Goal: Find specific page/section: Find specific page/section

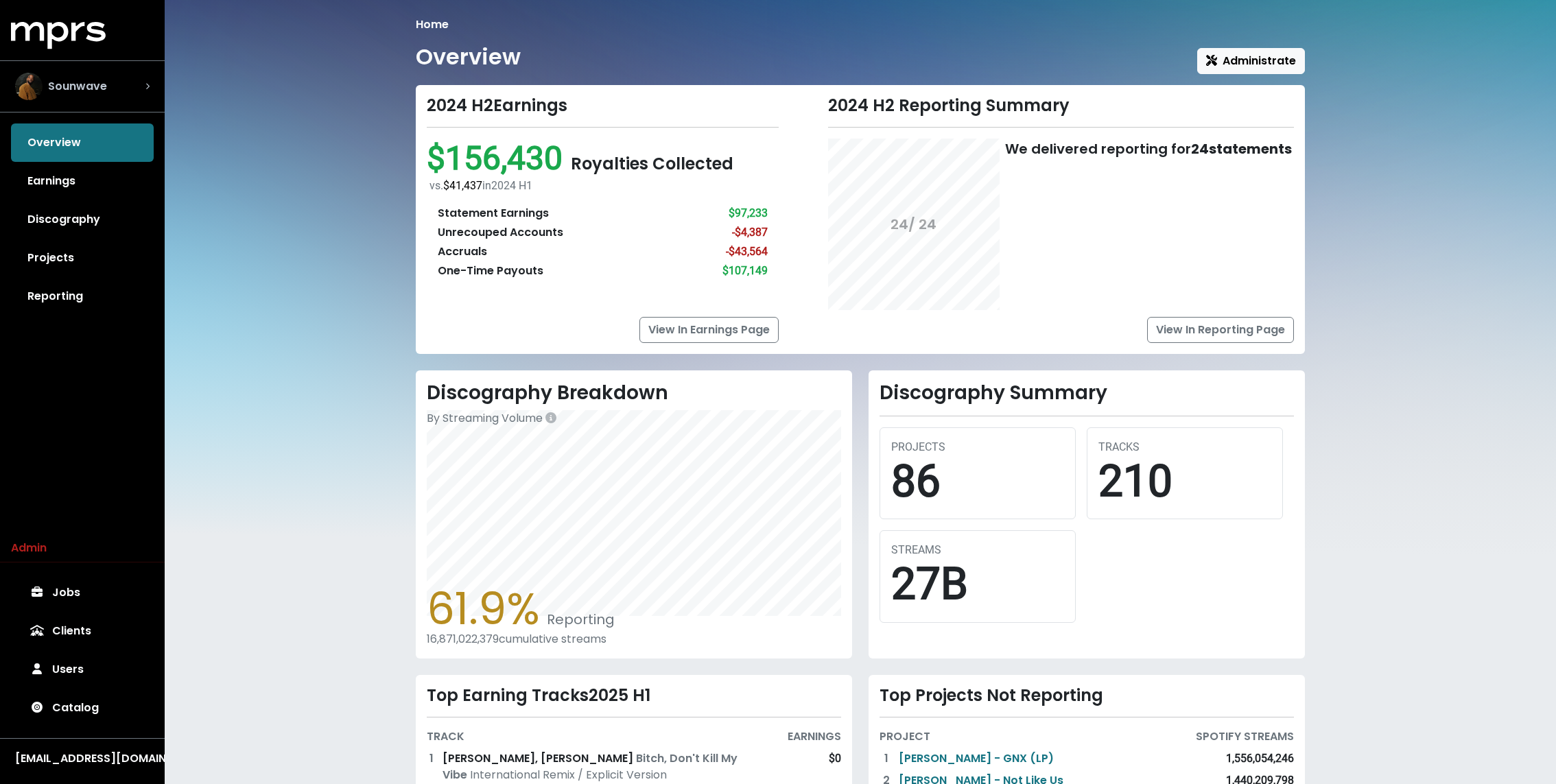
click at [104, 99] on div "Sounwave" at bounding box center [61, 86] width 92 height 28
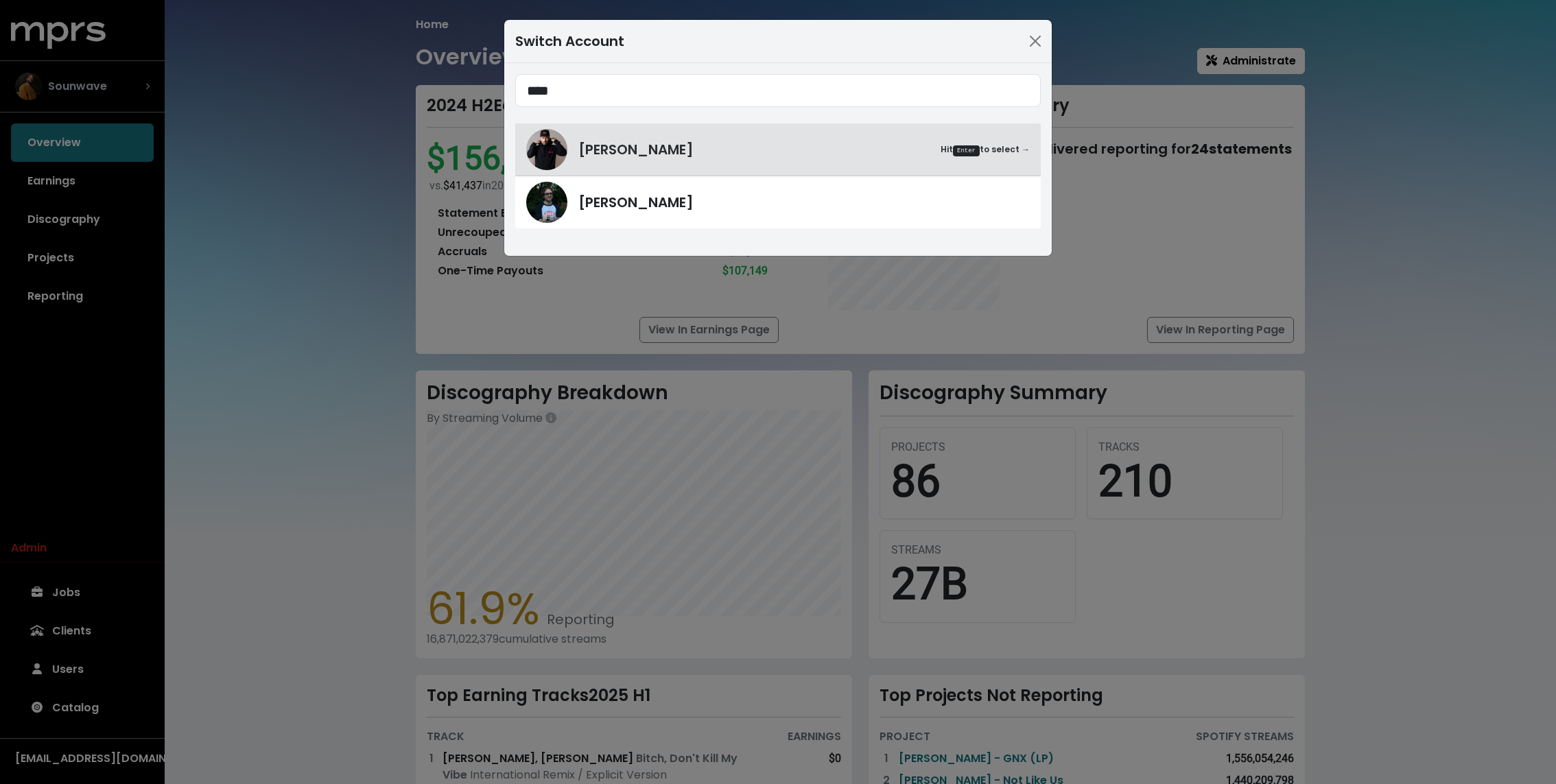
type input "****"
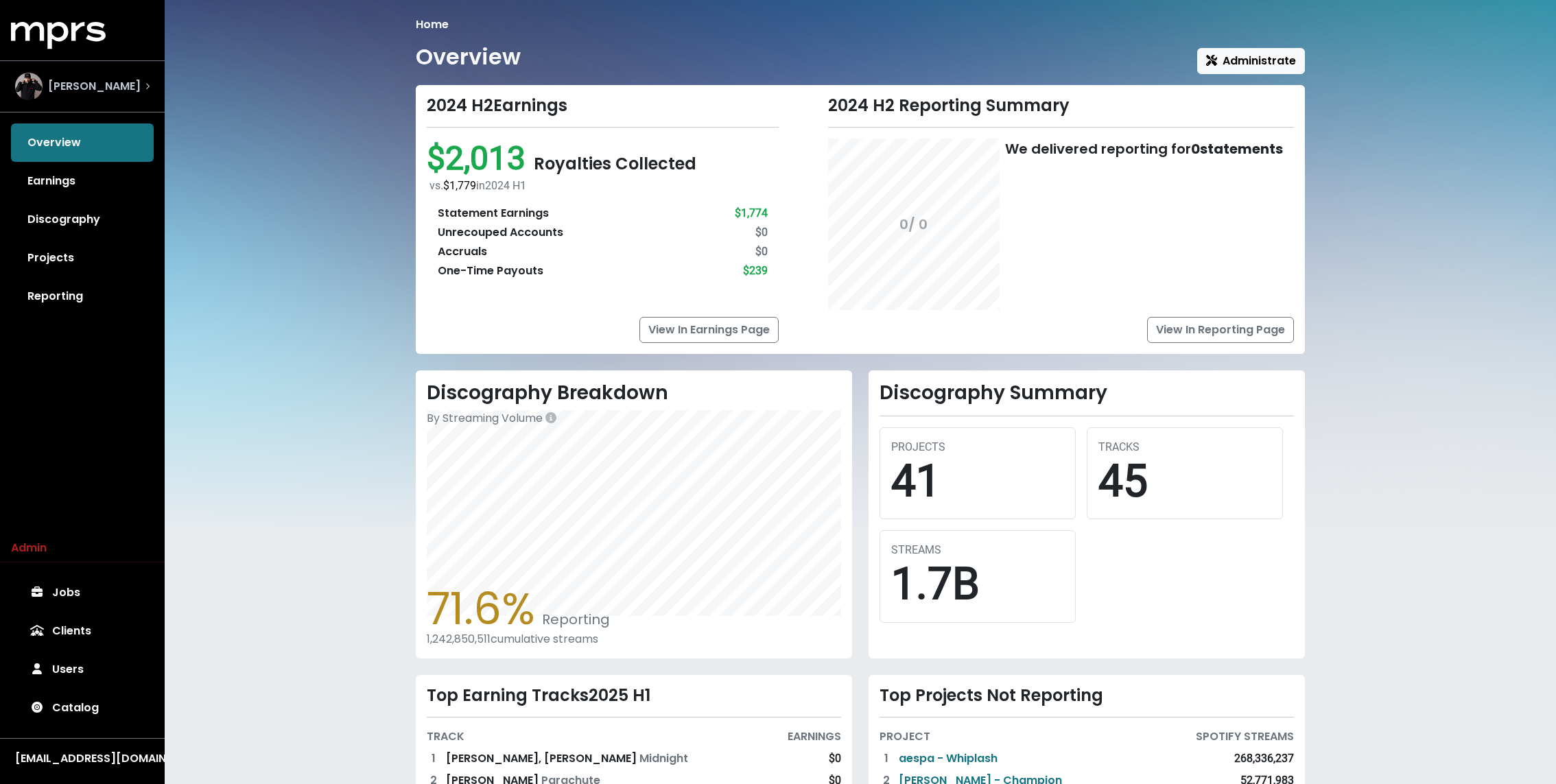
click at [101, 100] on div "[PERSON_NAME]" at bounding box center [82, 86] width 156 height 50
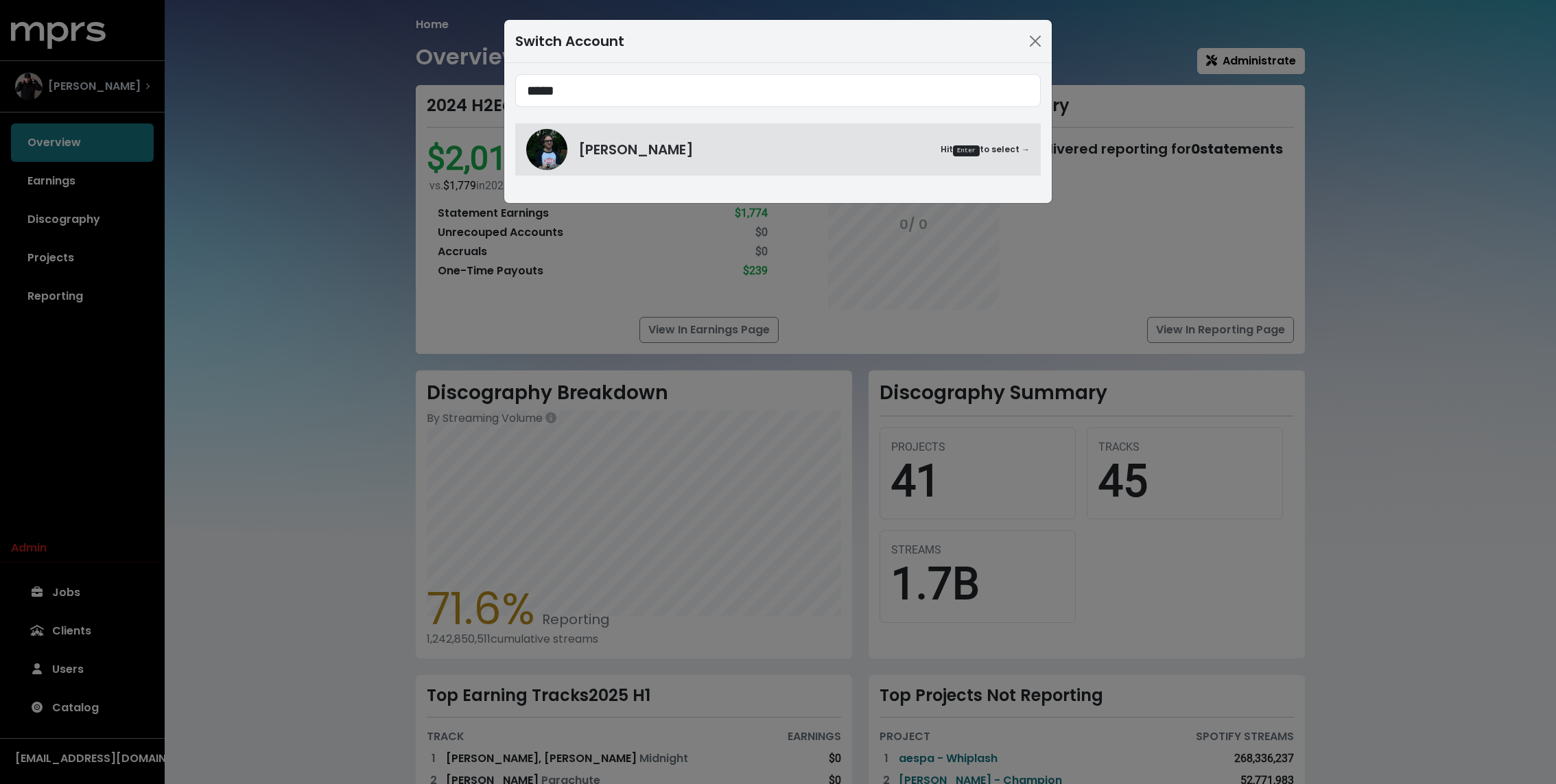
type input "*****"
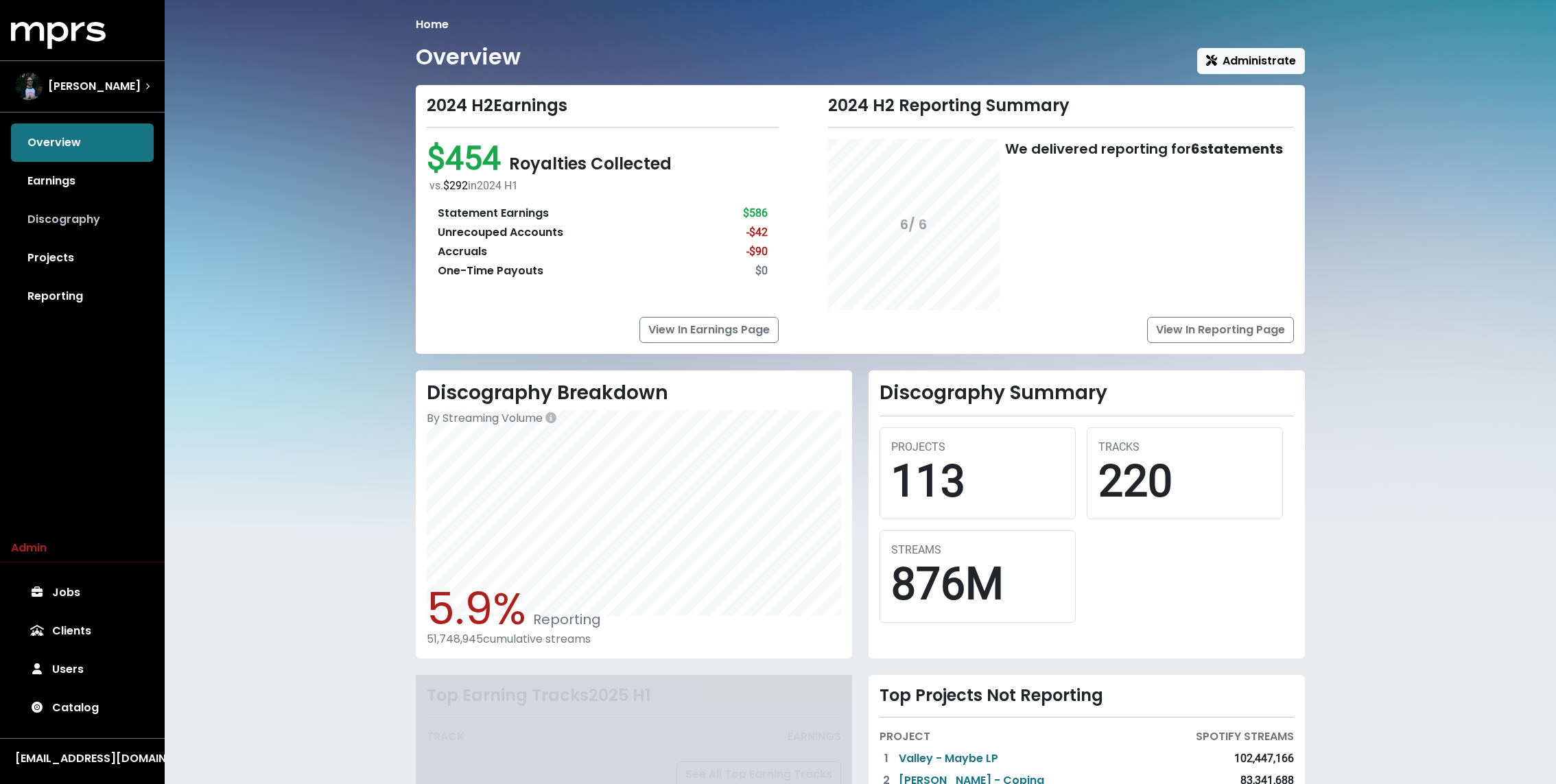
click at [47, 227] on link "Discography" at bounding box center [83, 219] width 143 height 38
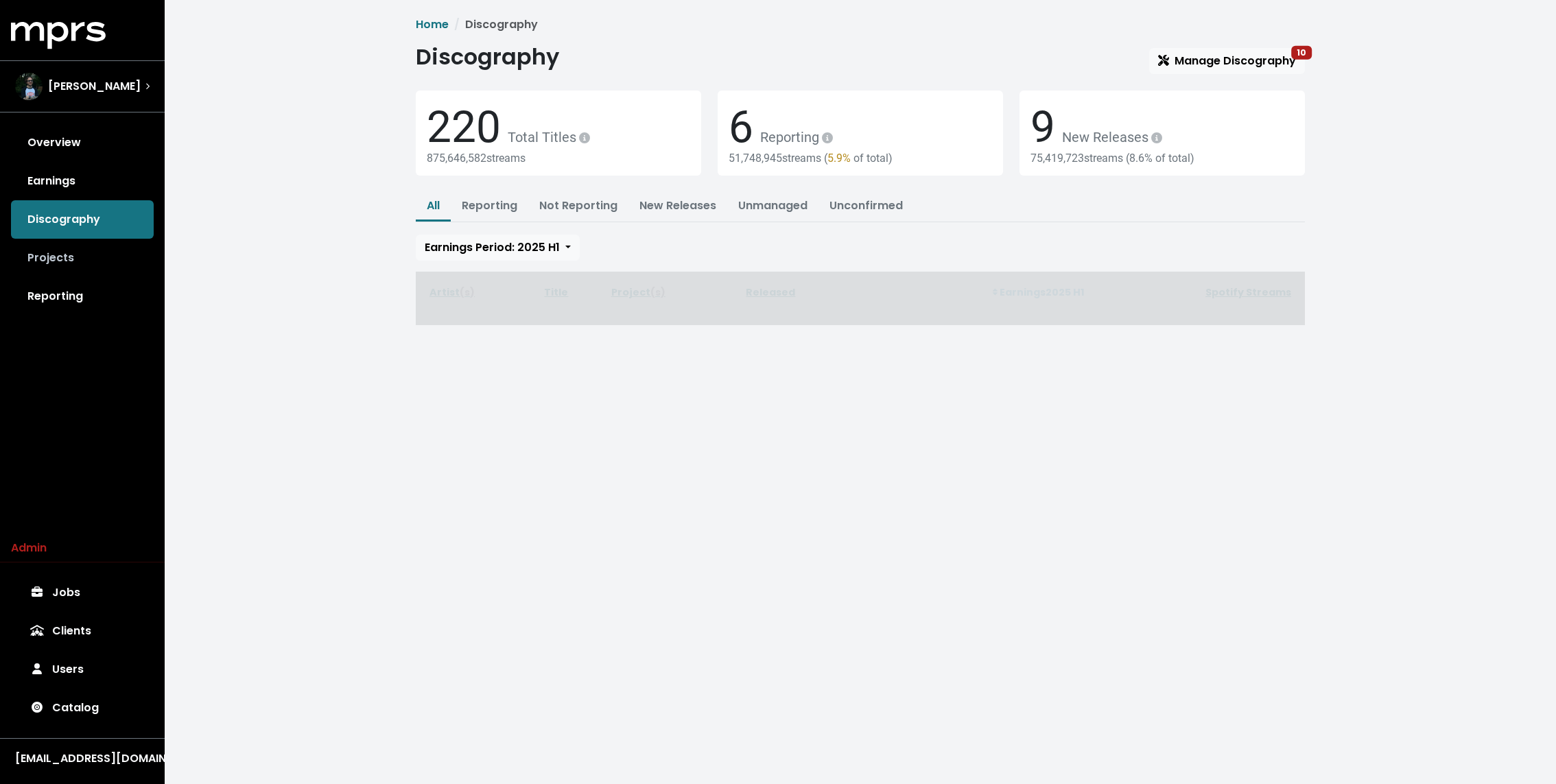
click at [43, 252] on link "Projects" at bounding box center [83, 258] width 143 height 38
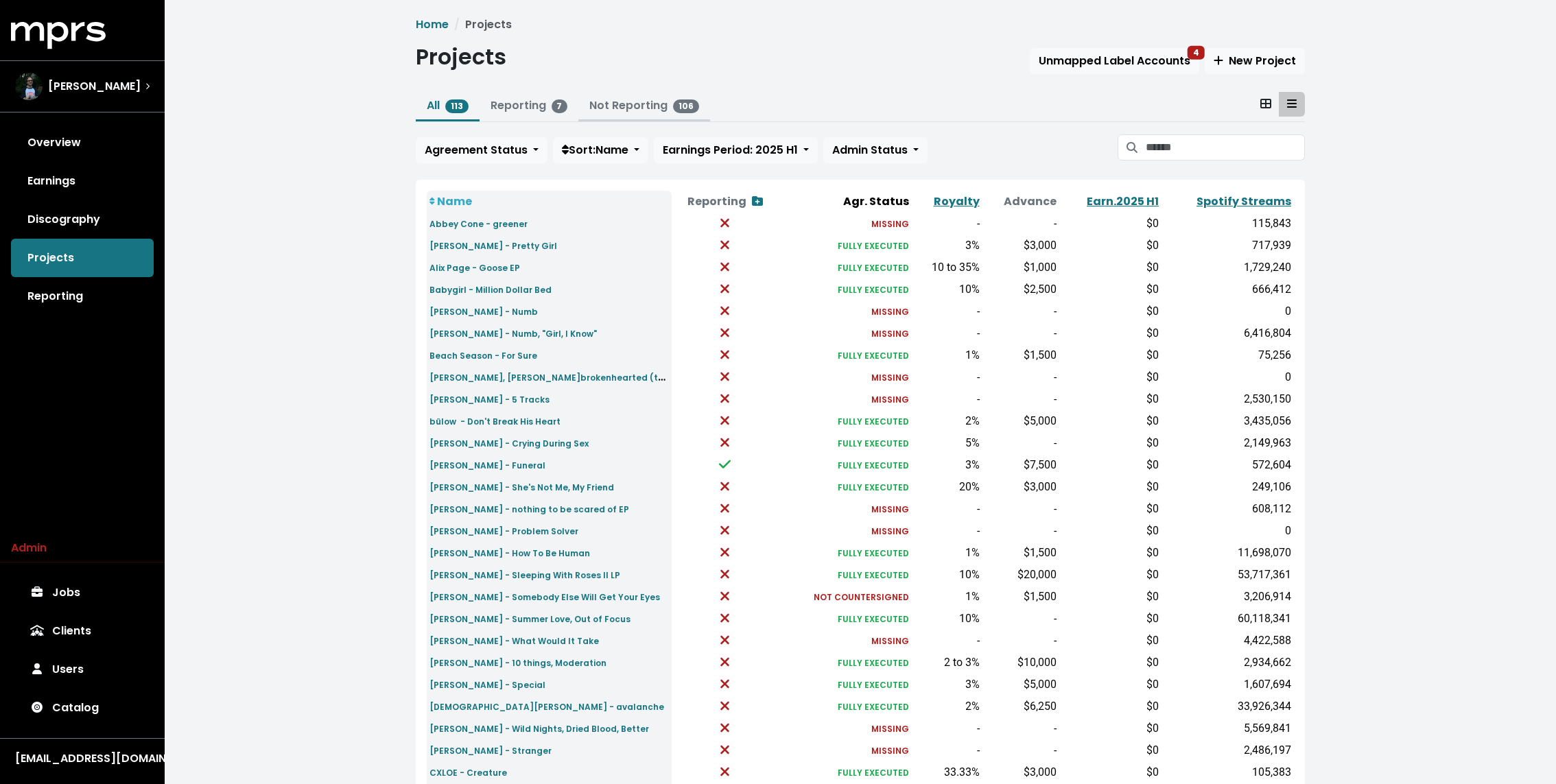
click at [648, 108] on link "Not Reporting 106" at bounding box center [644, 105] width 110 height 16
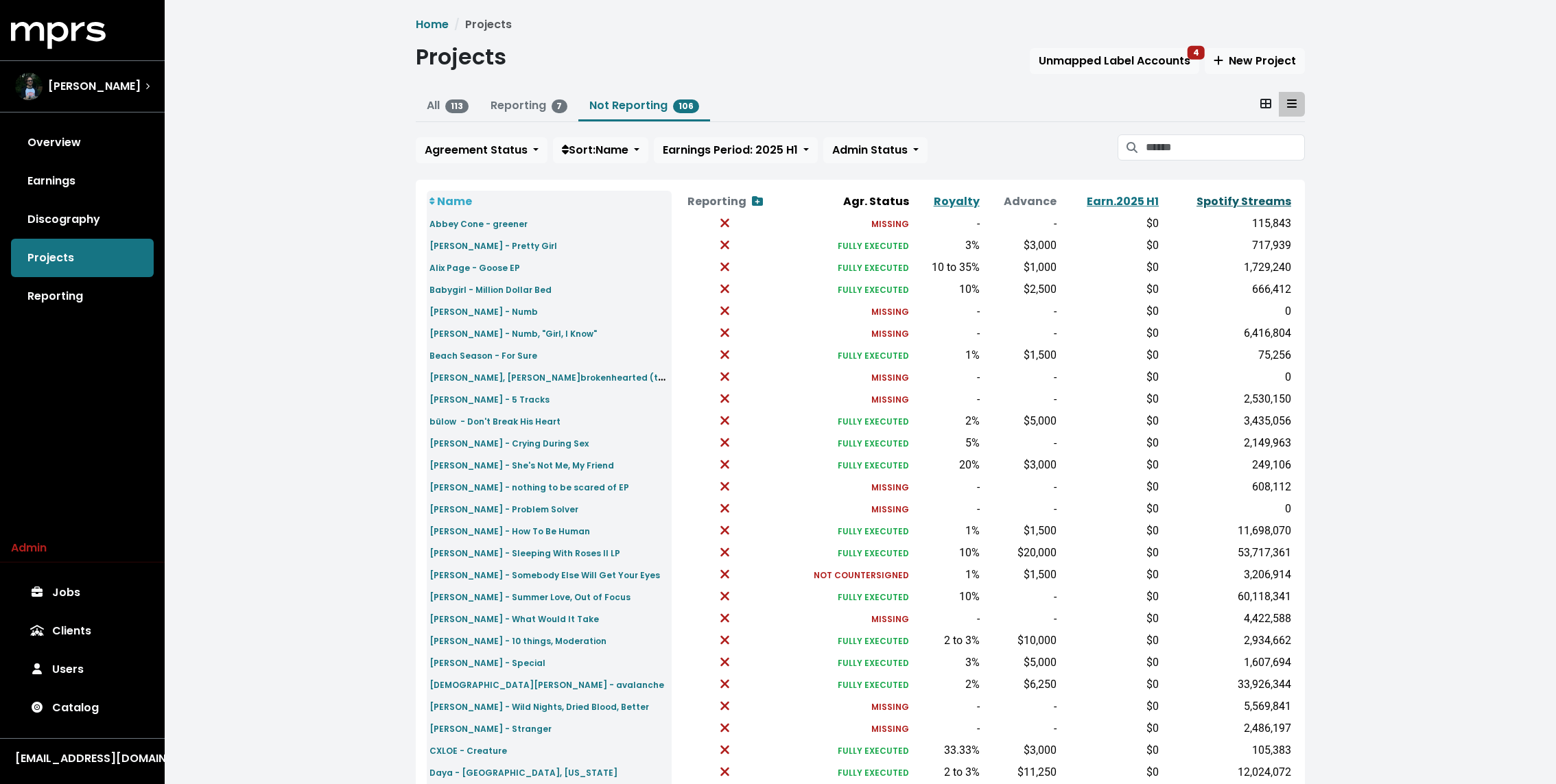
click at [1240, 201] on link "Spotify Streams" at bounding box center [1243, 201] width 95 height 16
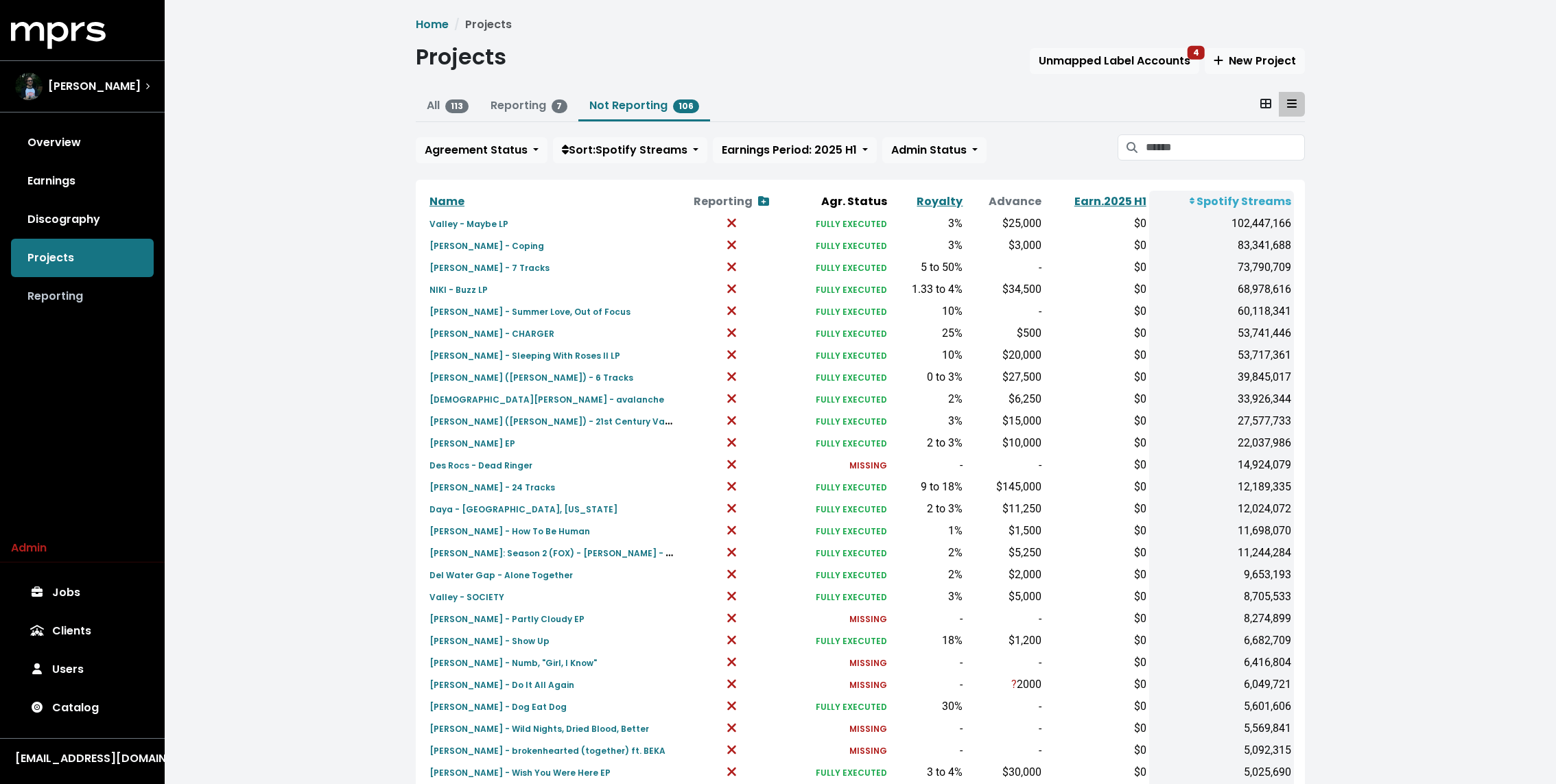
click at [101, 313] on link "Reporting" at bounding box center [83, 296] width 143 height 38
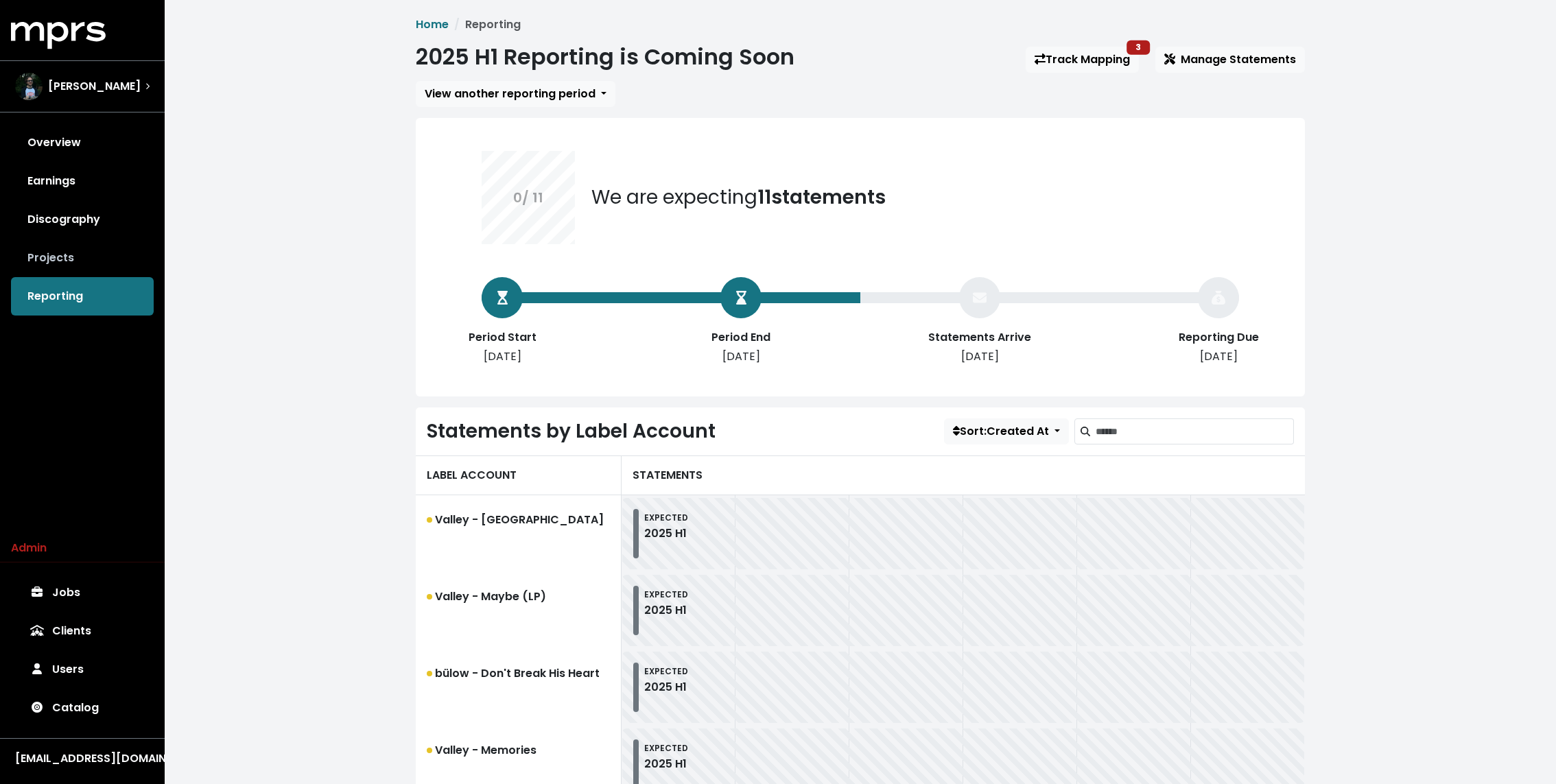
click at [130, 242] on link "Projects" at bounding box center [83, 258] width 143 height 38
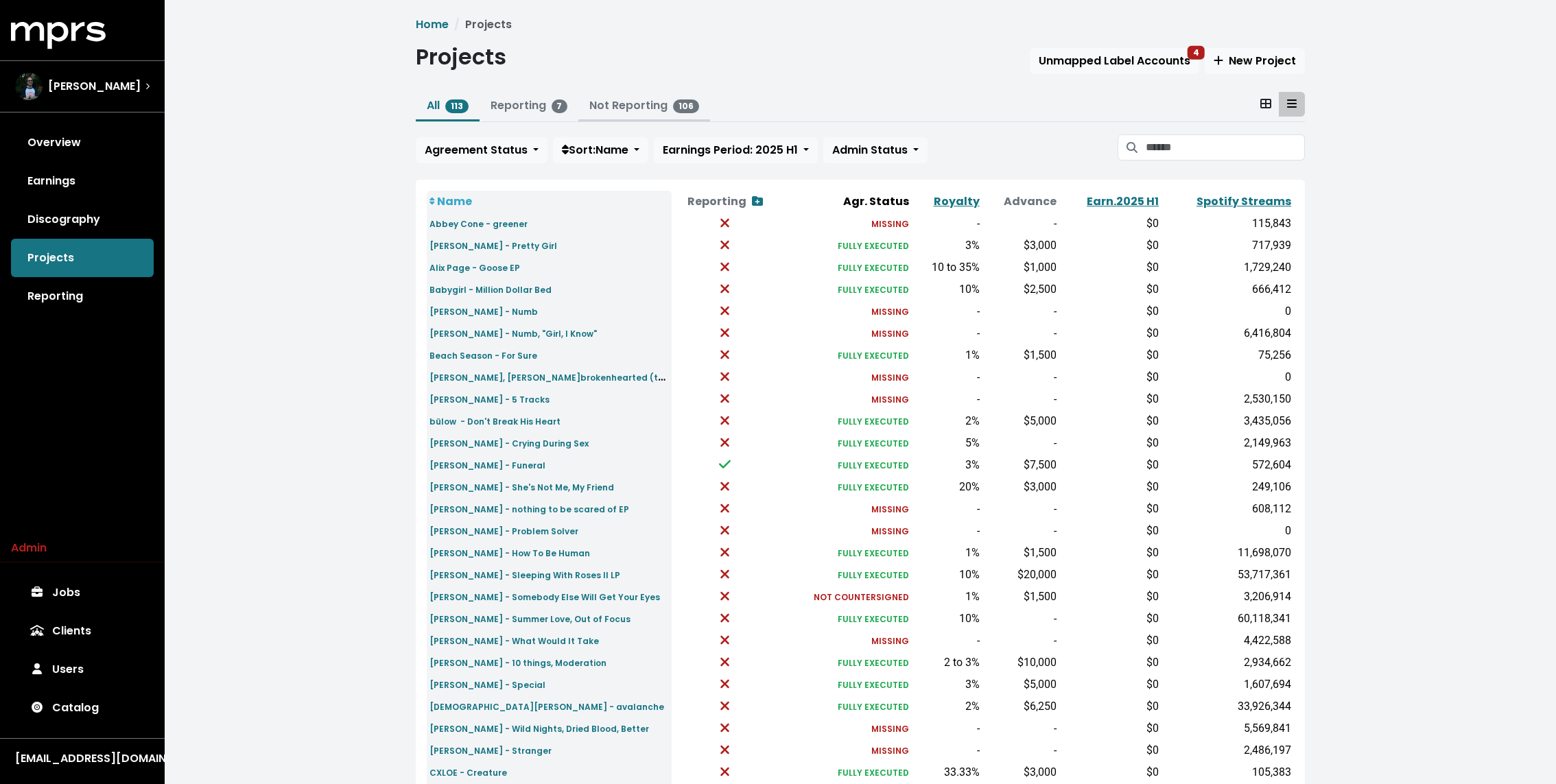
click at [639, 98] on button "Not Reporting 106" at bounding box center [644, 106] width 131 height 29
click at [627, 104] on link "Not Reporting 106" at bounding box center [644, 105] width 110 height 16
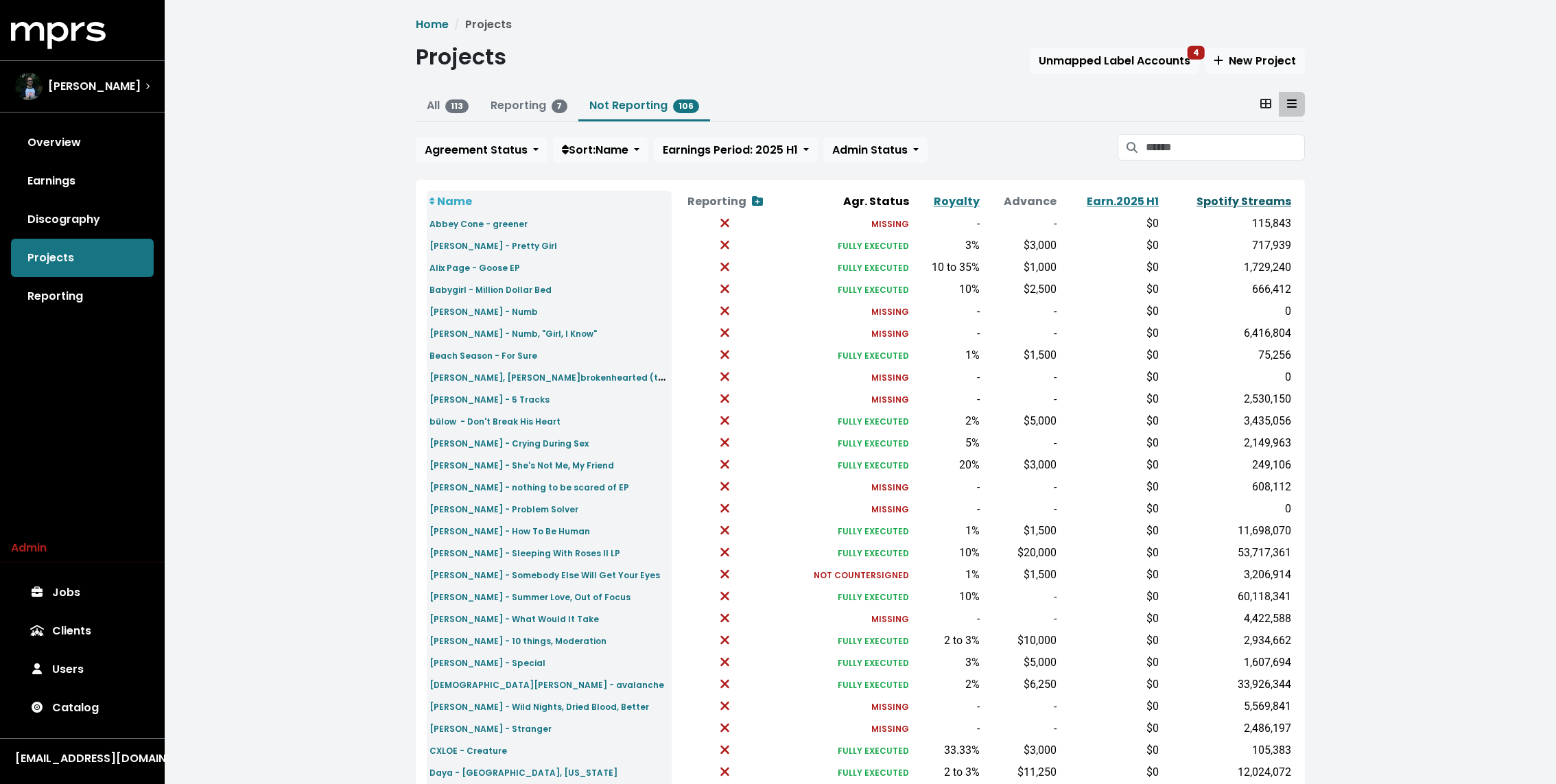
click at [1234, 205] on link "Spotify Streams" at bounding box center [1243, 201] width 95 height 16
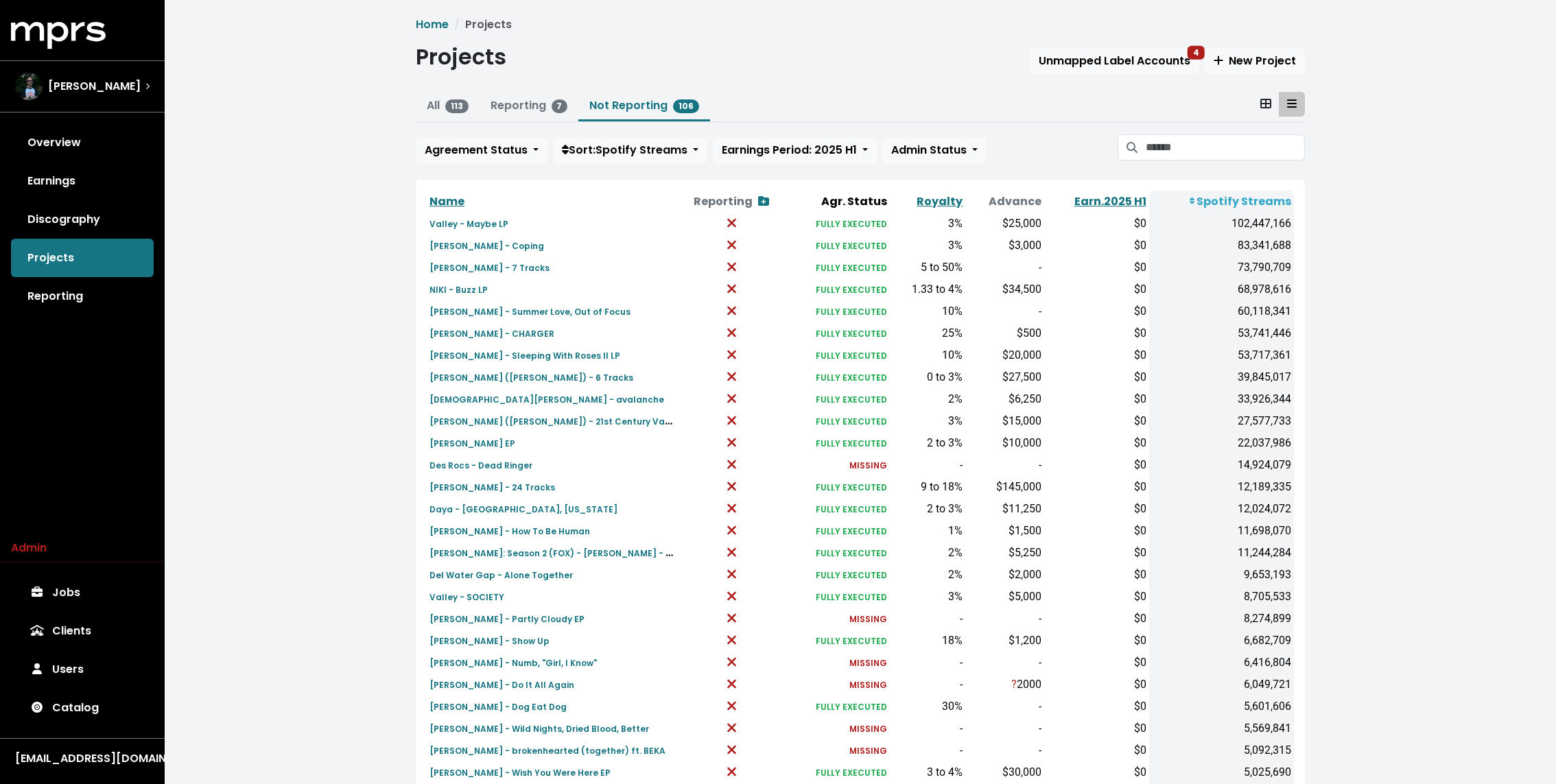
click at [266, 302] on div "Home Projects Projects Unmapped Label Accounts 4 New Project All 113 Reporting …" at bounding box center [860, 512] width 1391 height 1024
